Goal: Transaction & Acquisition: Obtain resource

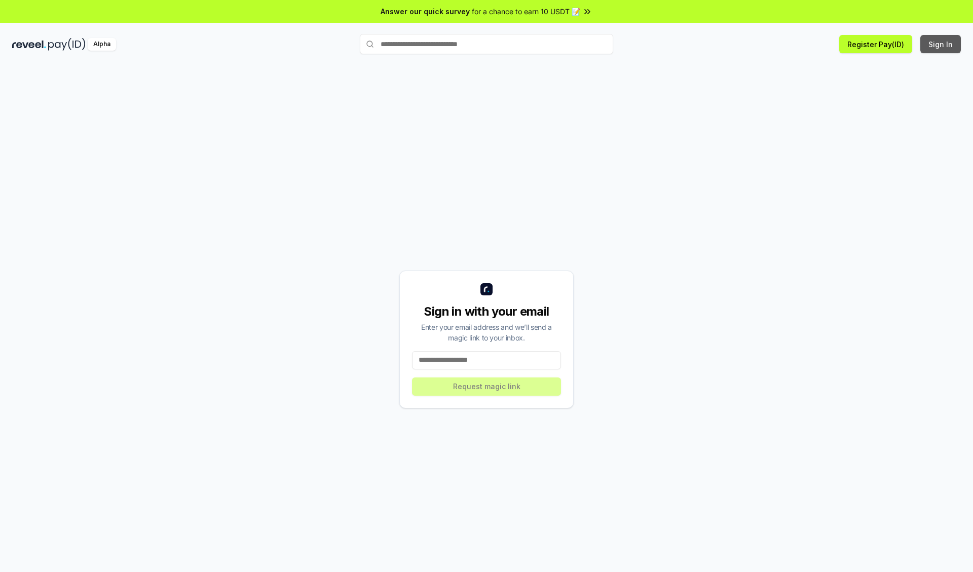
click at [941, 44] on button "Sign In" at bounding box center [941, 44] width 41 height 18
type input "**********"
click at [487, 386] on button "Request magic link" at bounding box center [486, 387] width 149 height 18
